Goal: Information Seeking & Learning: Learn about a topic

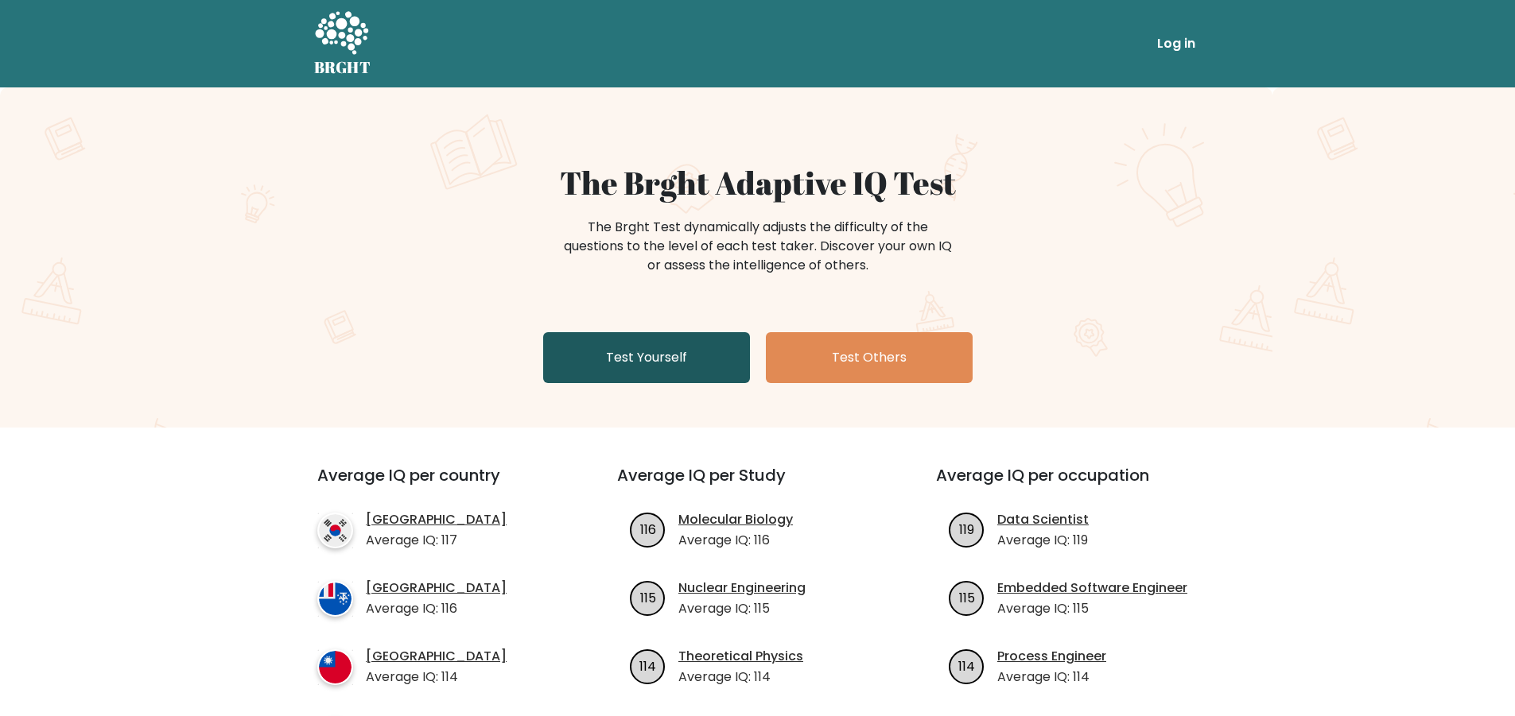
click at [695, 354] on link "Test Yourself" at bounding box center [646, 357] width 207 height 51
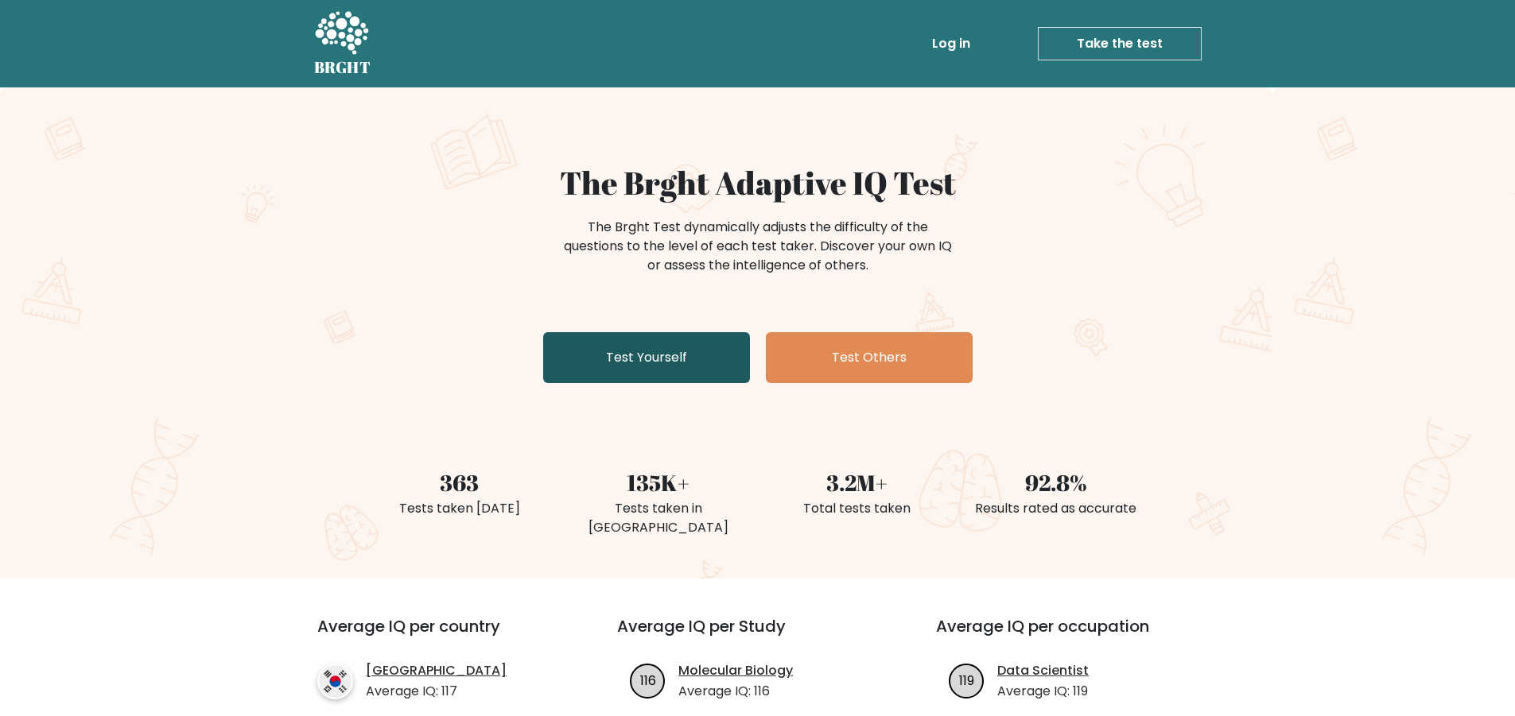
click at [592, 357] on link "Test Yourself" at bounding box center [646, 357] width 207 height 51
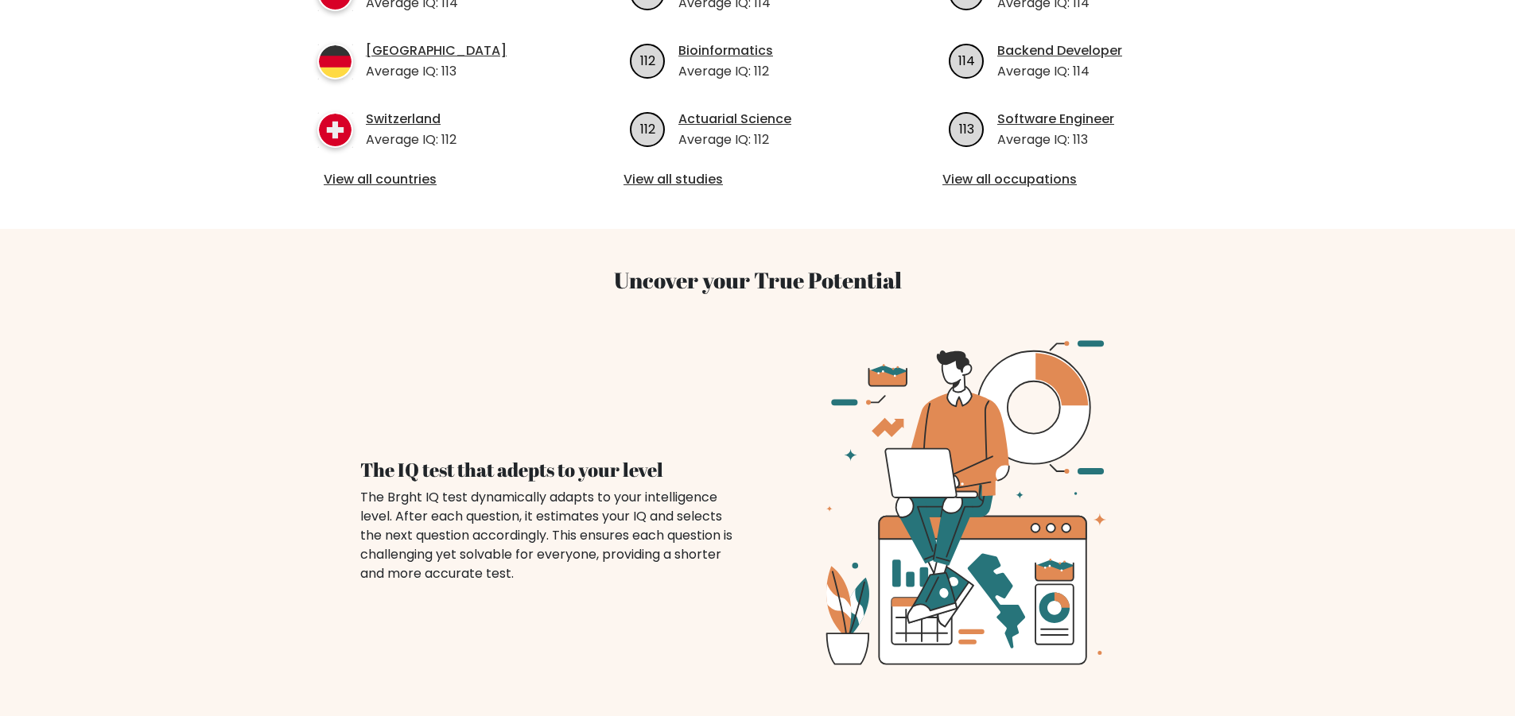
scroll to position [1034, 0]
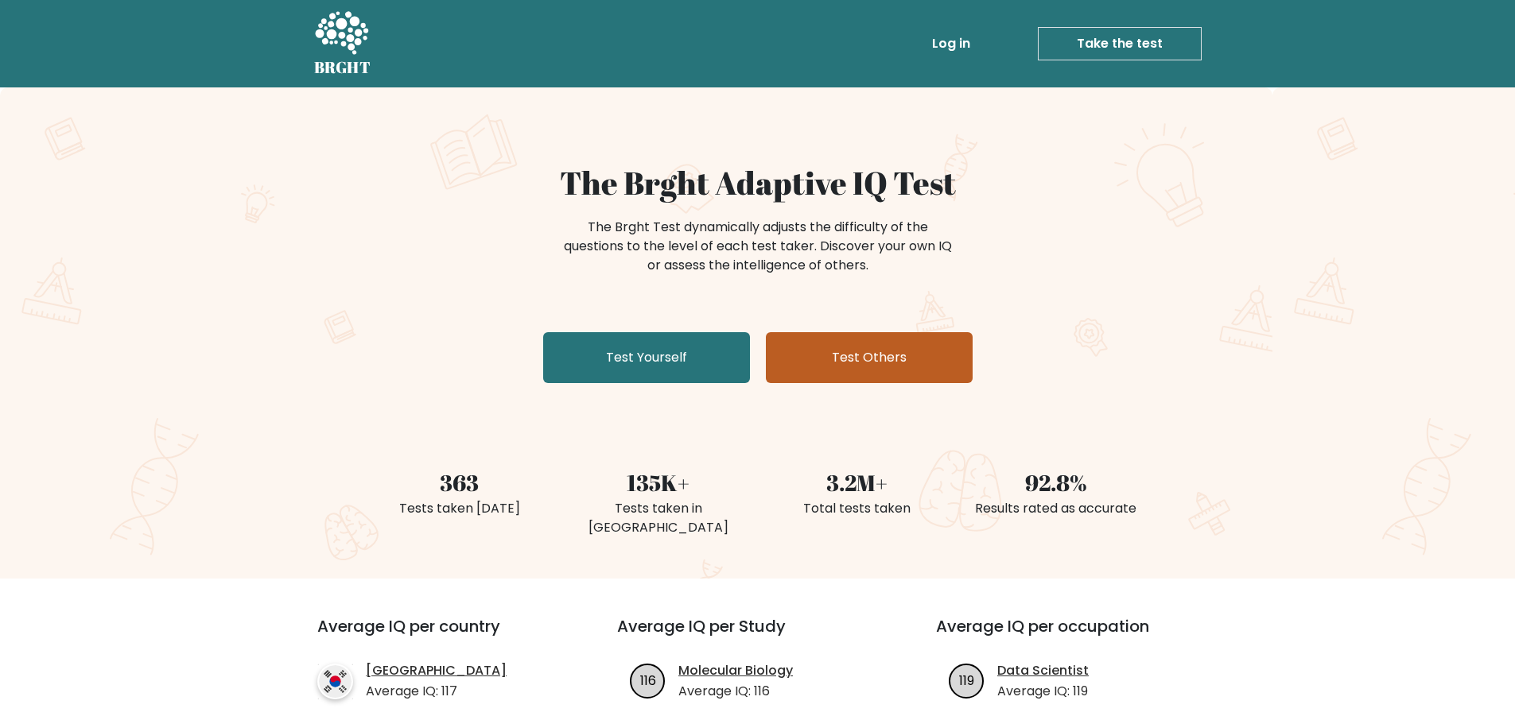
click at [823, 347] on link "Test Others" at bounding box center [869, 357] width 207 height 51
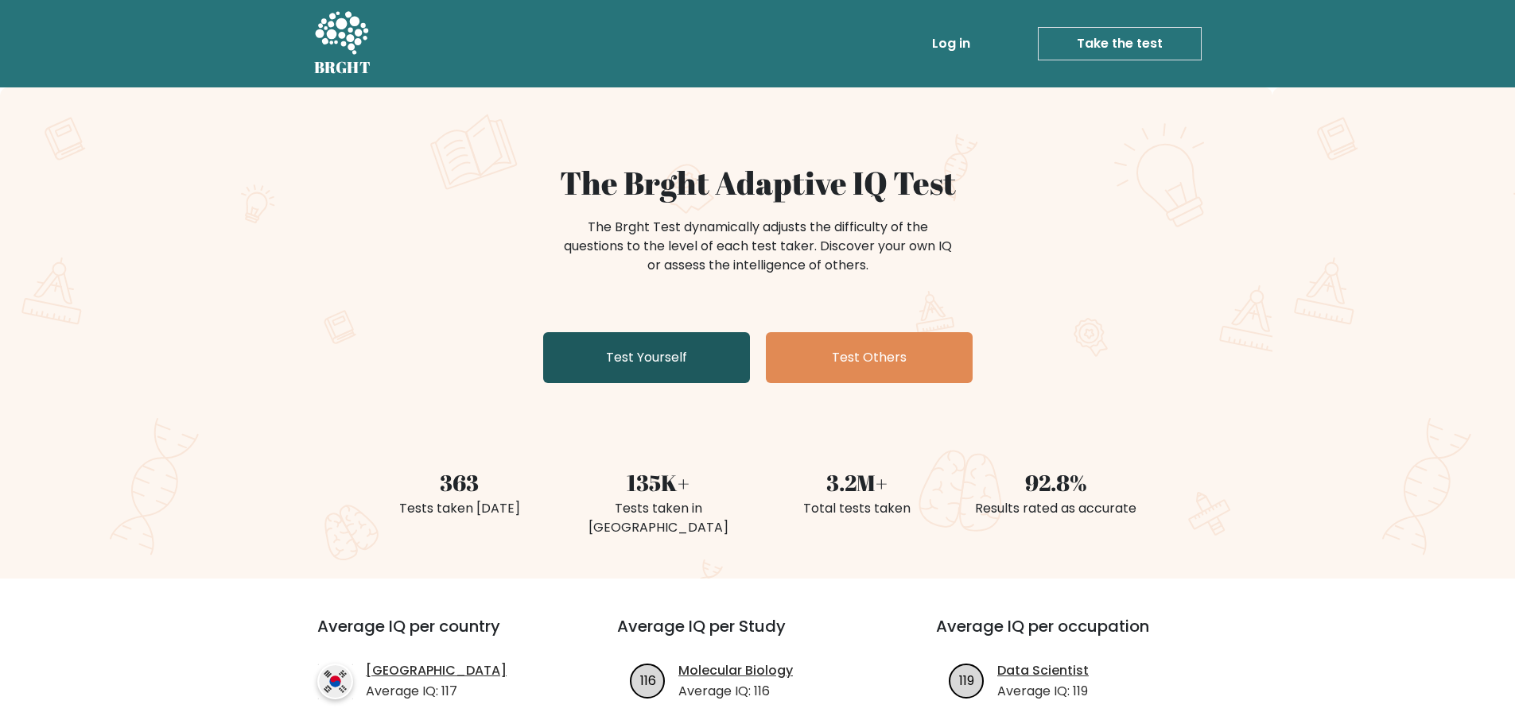
click at [670, 371] on link "Test Yourself" at bounding box center [646, 357] width 207 height 51
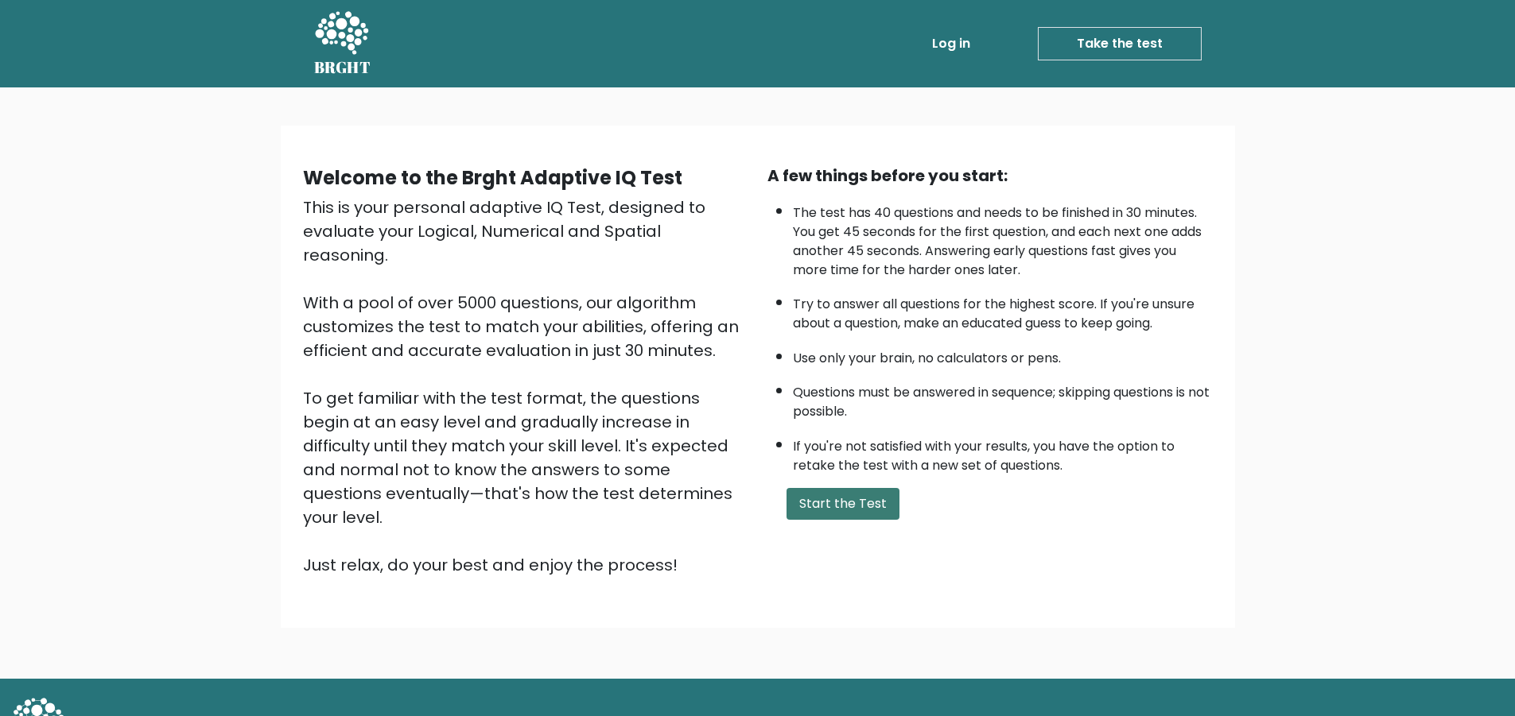
click at [844, 503] on button "Start the Test" at bounding box center [842, 504] width 113 height 32
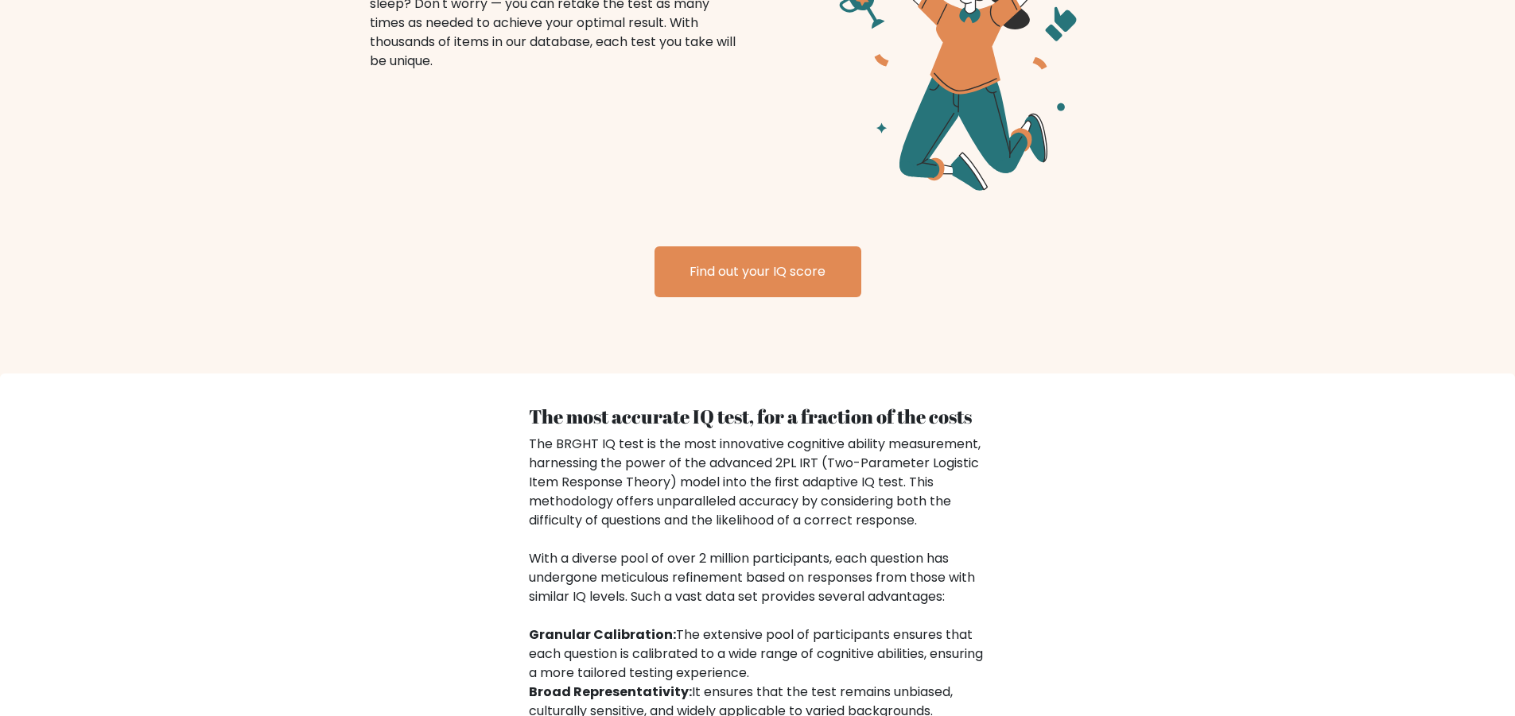
scroll to position [2068, 0]
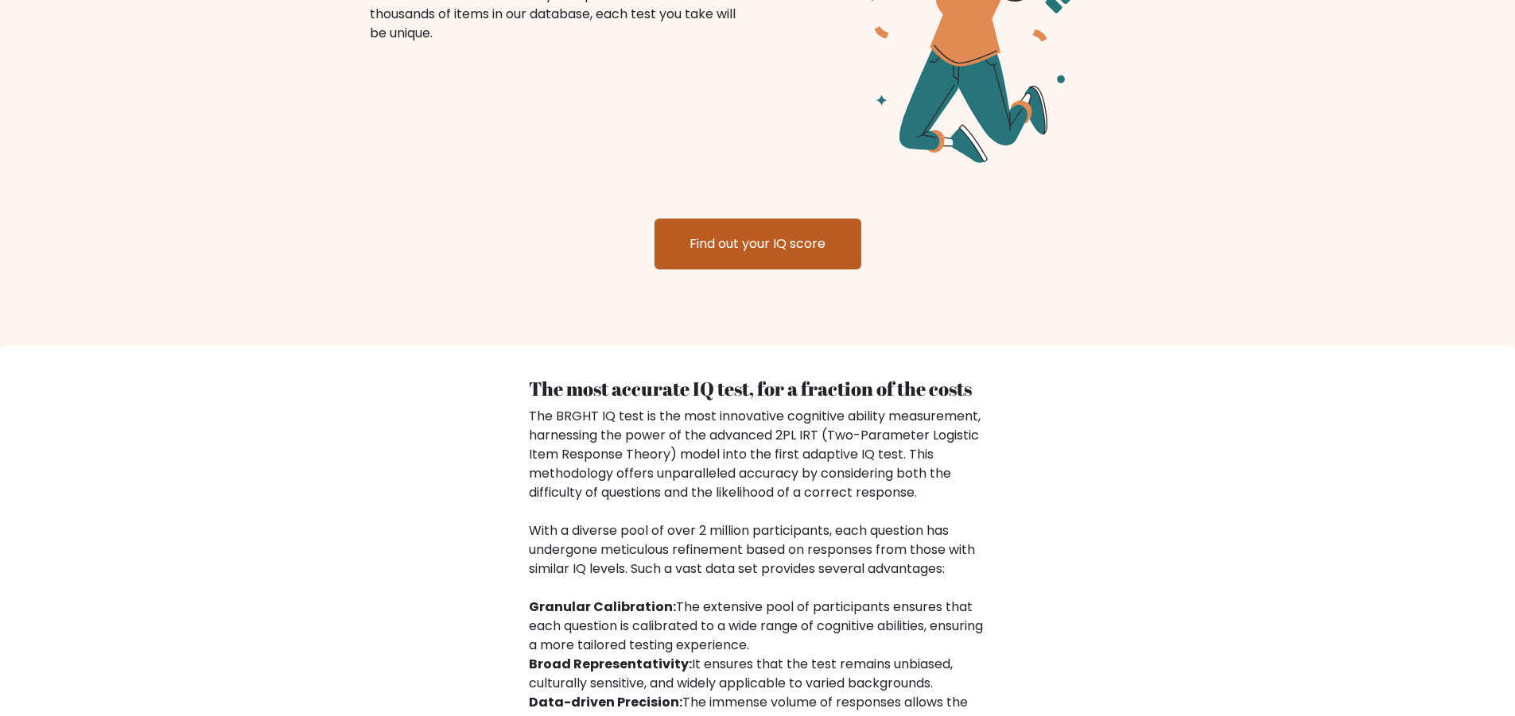
click at [712, 219] on link "Find out your IQ score" at bounding box center [757, 244] width 207 height 51
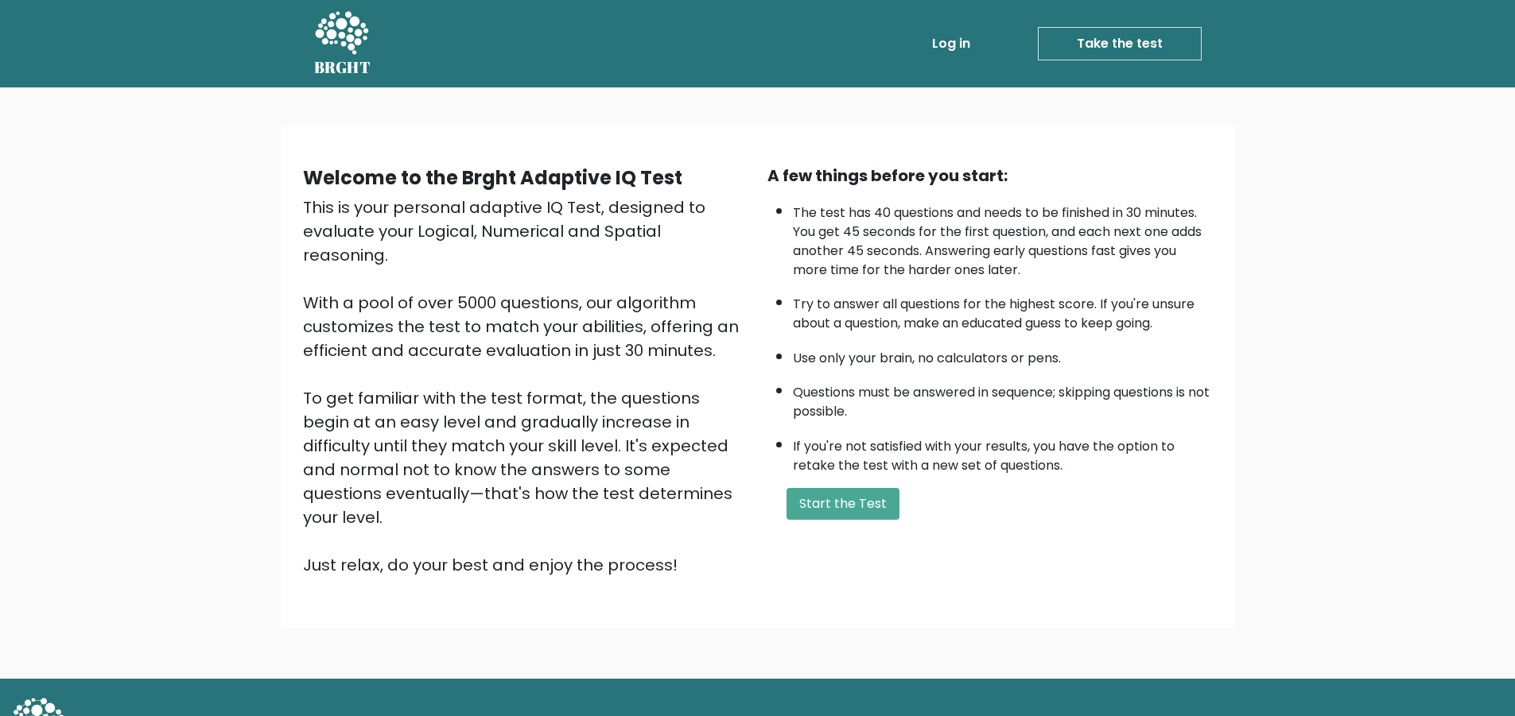
click at [1081, 40] on link "Take the test" at bounding box center [1120, 43] width 164 height 33
